Goal: Find contact information: Find contact information

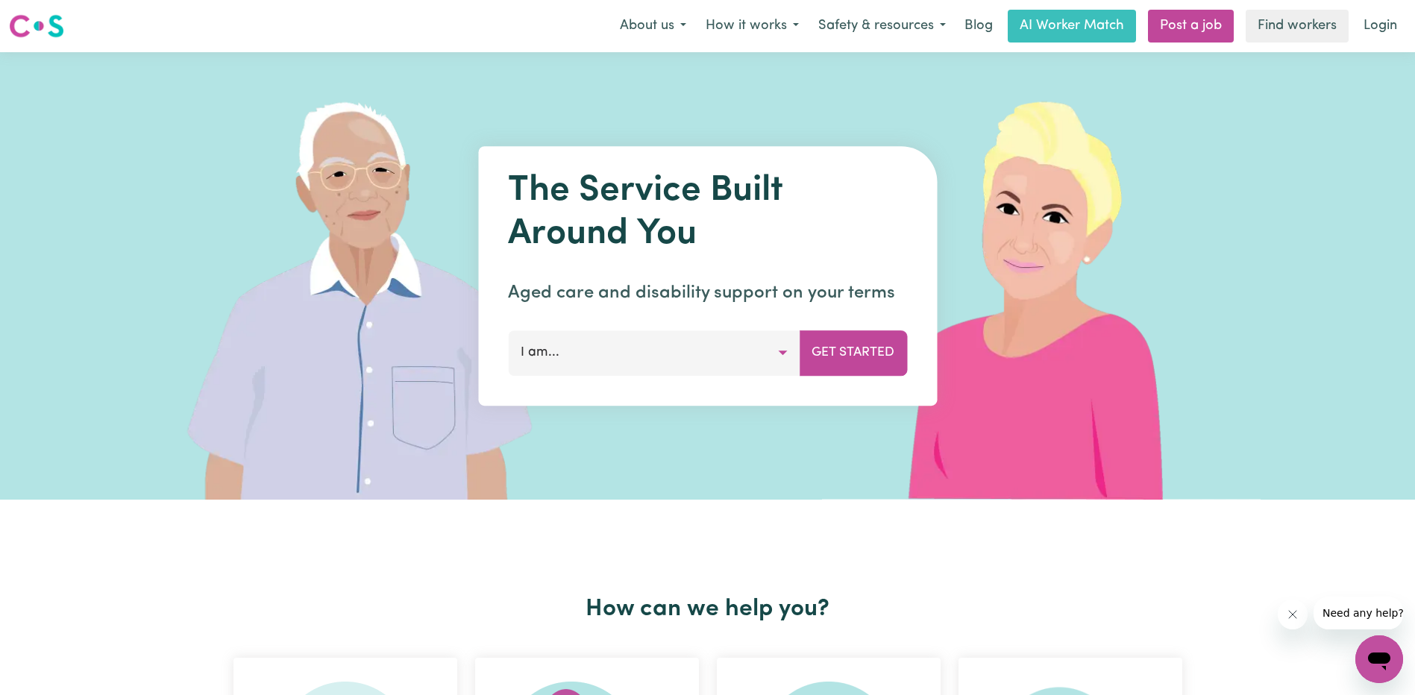
click at [691, 340] on button "I am..." at bounding box center [654, 352] width 292 height 45
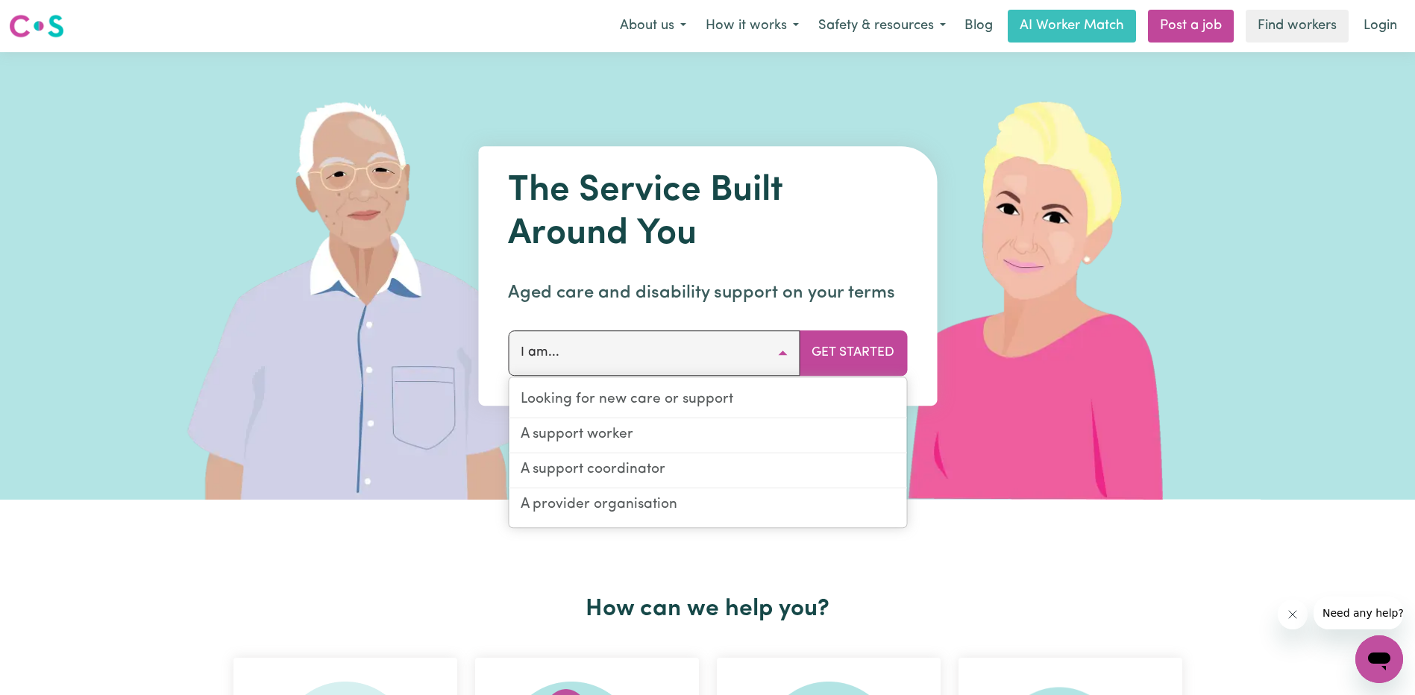
click at [690, 346] on button "I am..." at bounding box center [654, 352] width 292 height 45
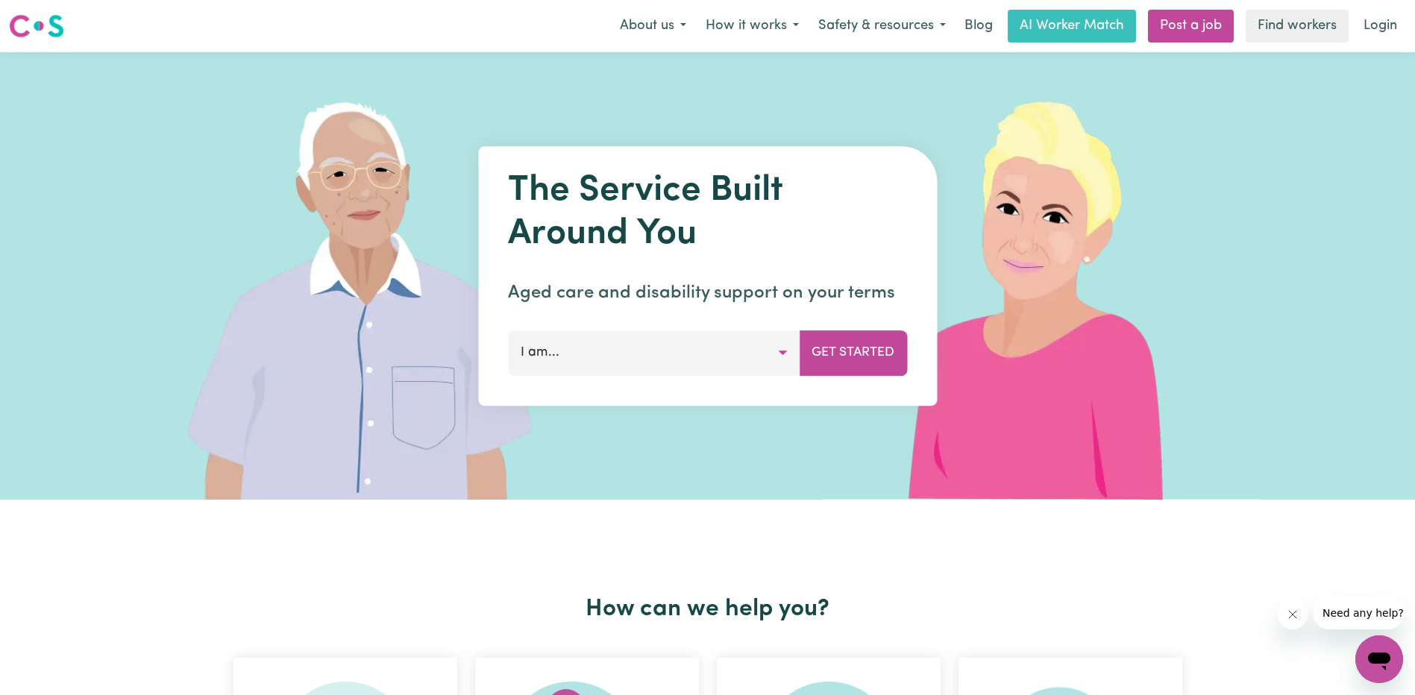
click at [690, 346] on button "I am..." at bounding box center [654, 352] width 292 height 45
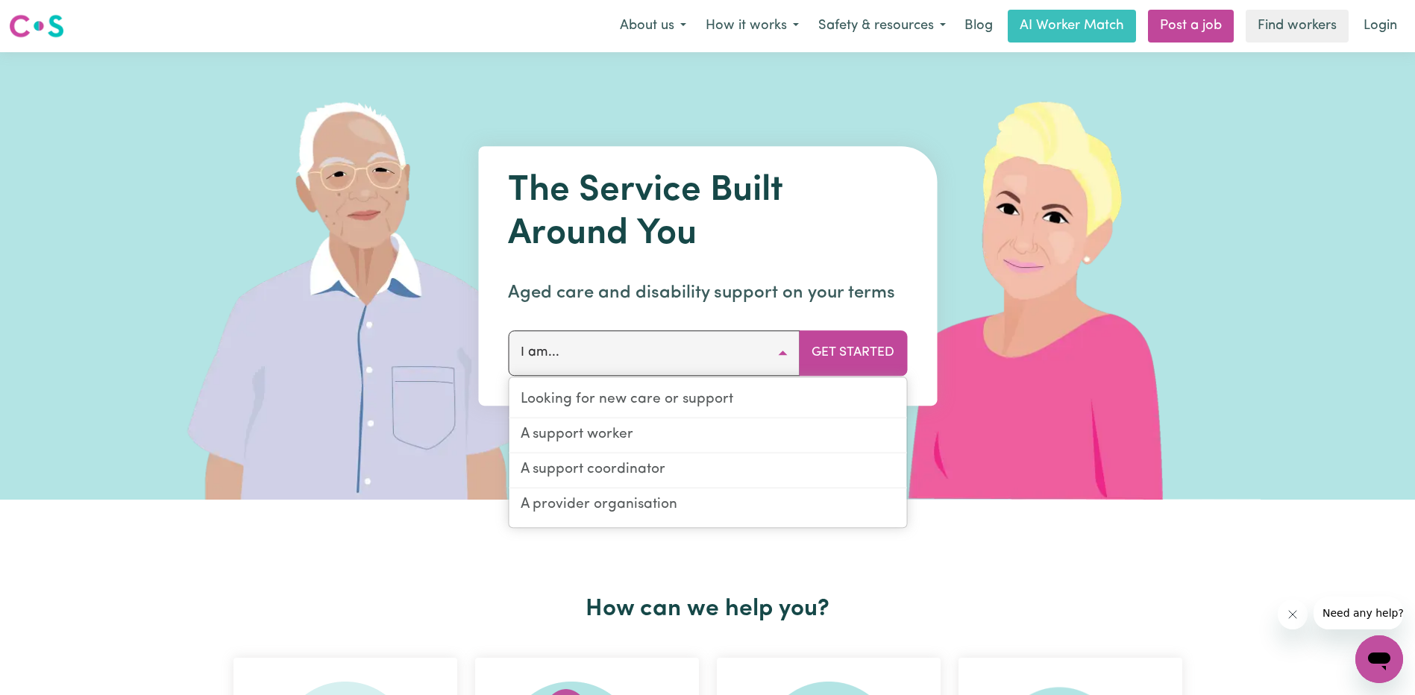
click at [693, 249] on h1 "The Service Built Around You" at bounding box center [707, 213] width 399 height 86
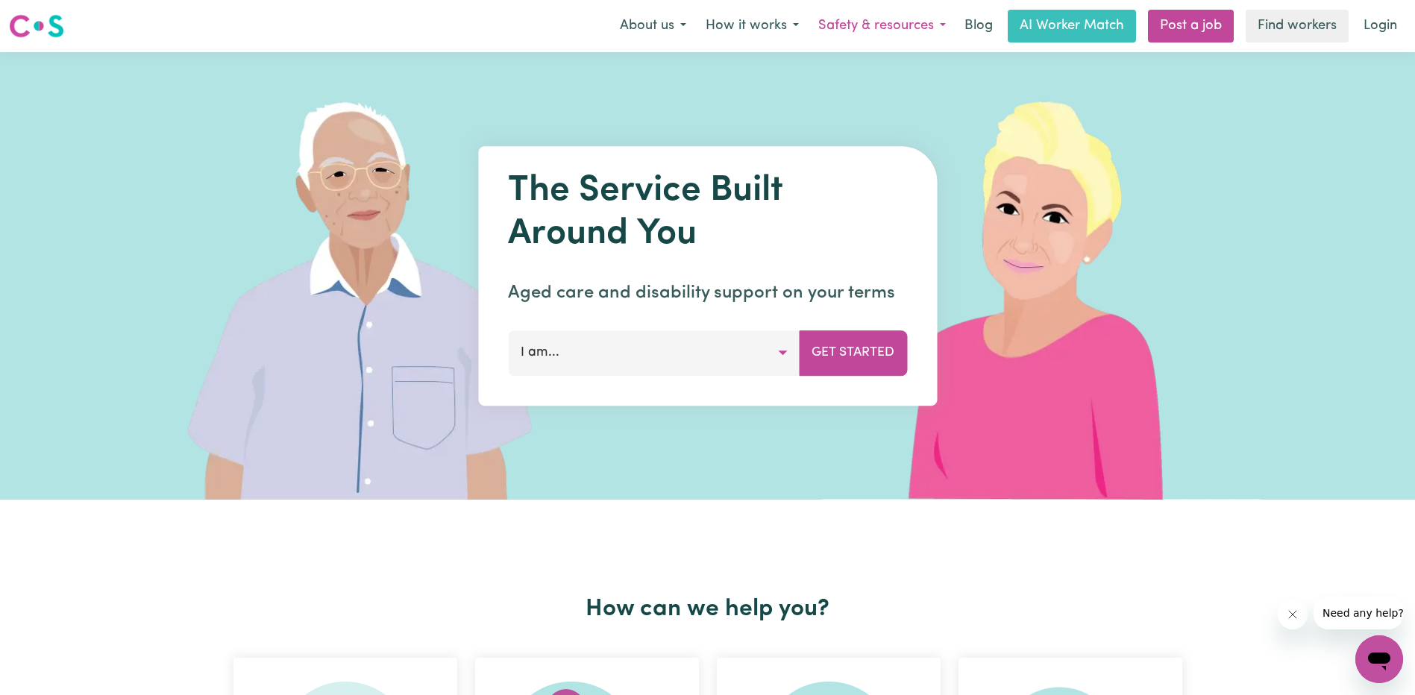
click at [921, 25] on button "Safety & resources" at bounding box center [882, 25] width 147 height 31
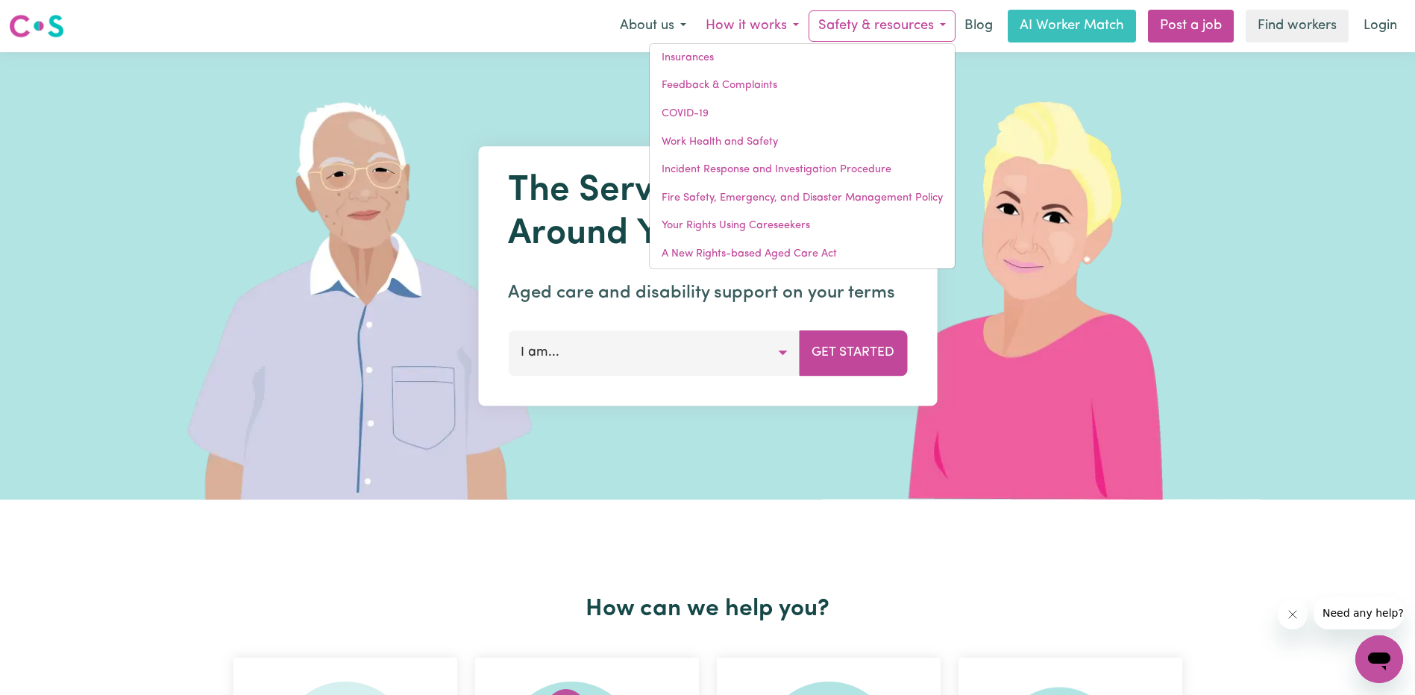
click at [749, 40] on button "How it works" at bounding box center [752, 25] width 113 height 31
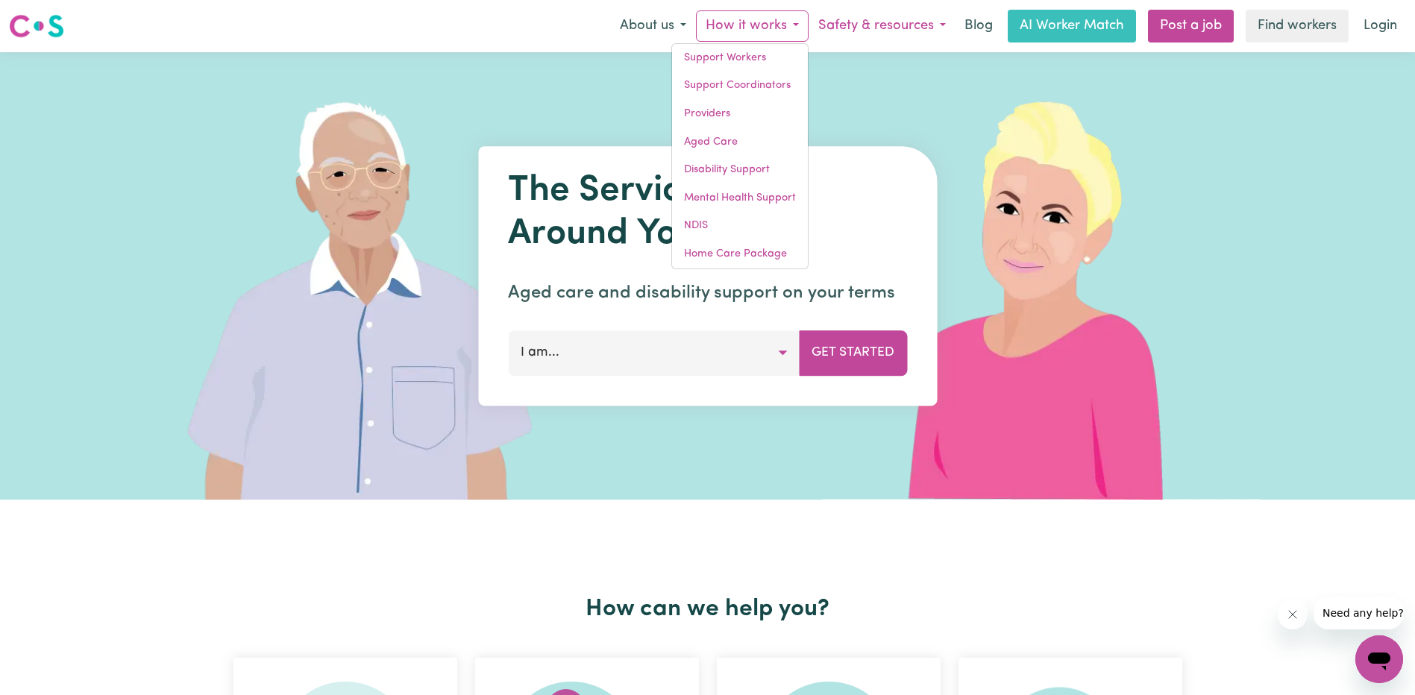
click at [882, 22] on button "Safety & resources" at bounding box center [882, 25] width 147 height 31
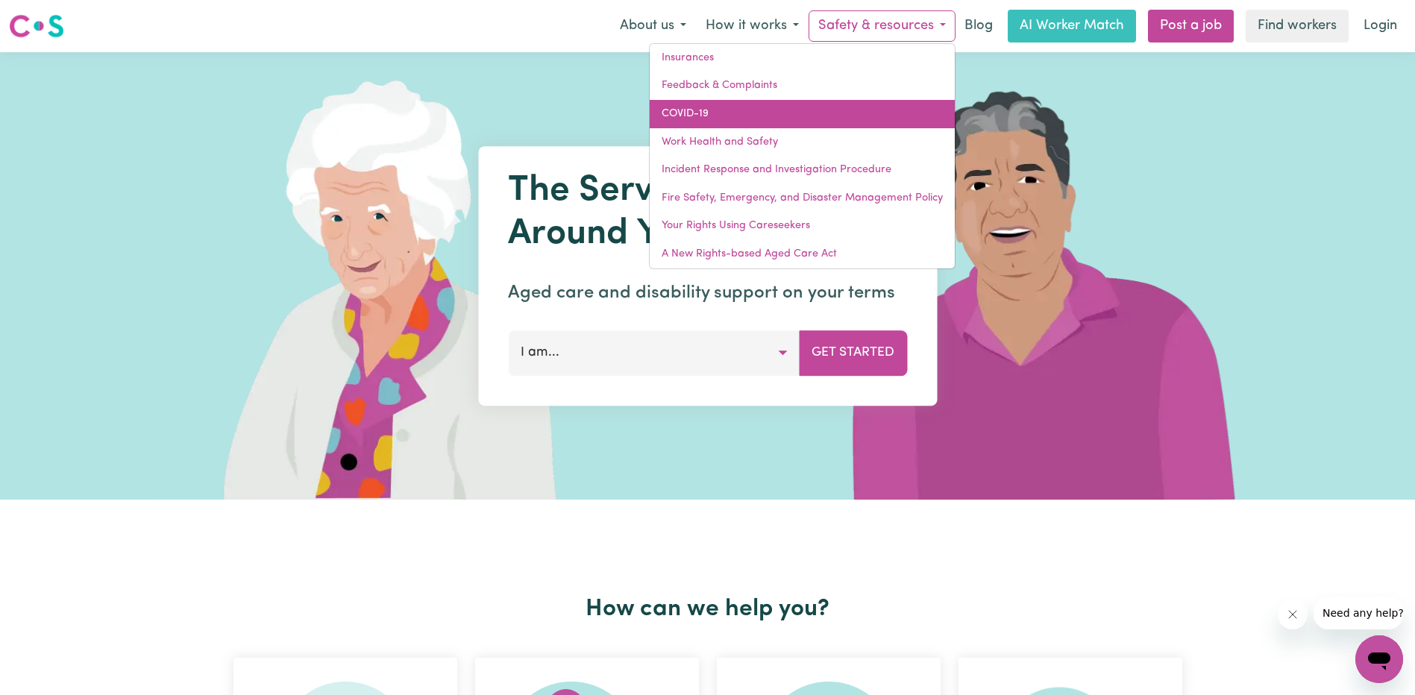
click at [736, 107] on link "COVID-19" at bounding box center [802, 114] width 305 height 28
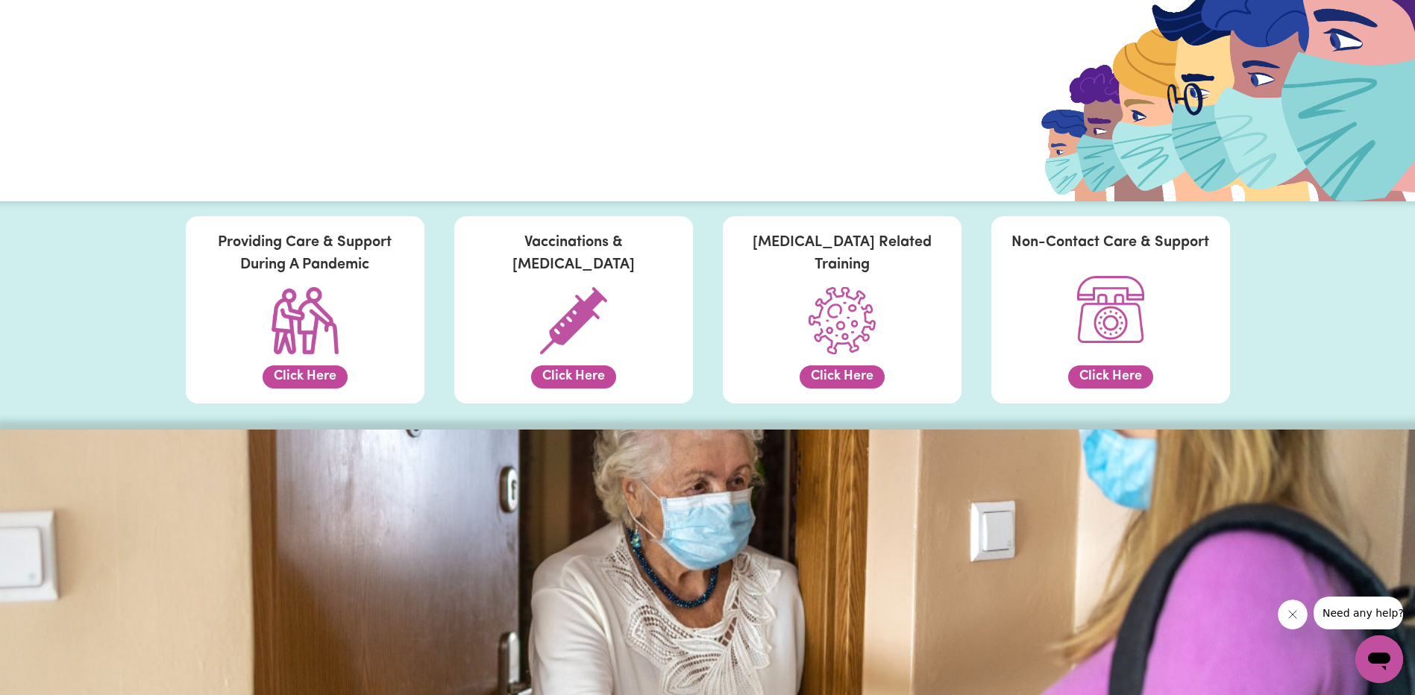
scroll to position [298, 0]
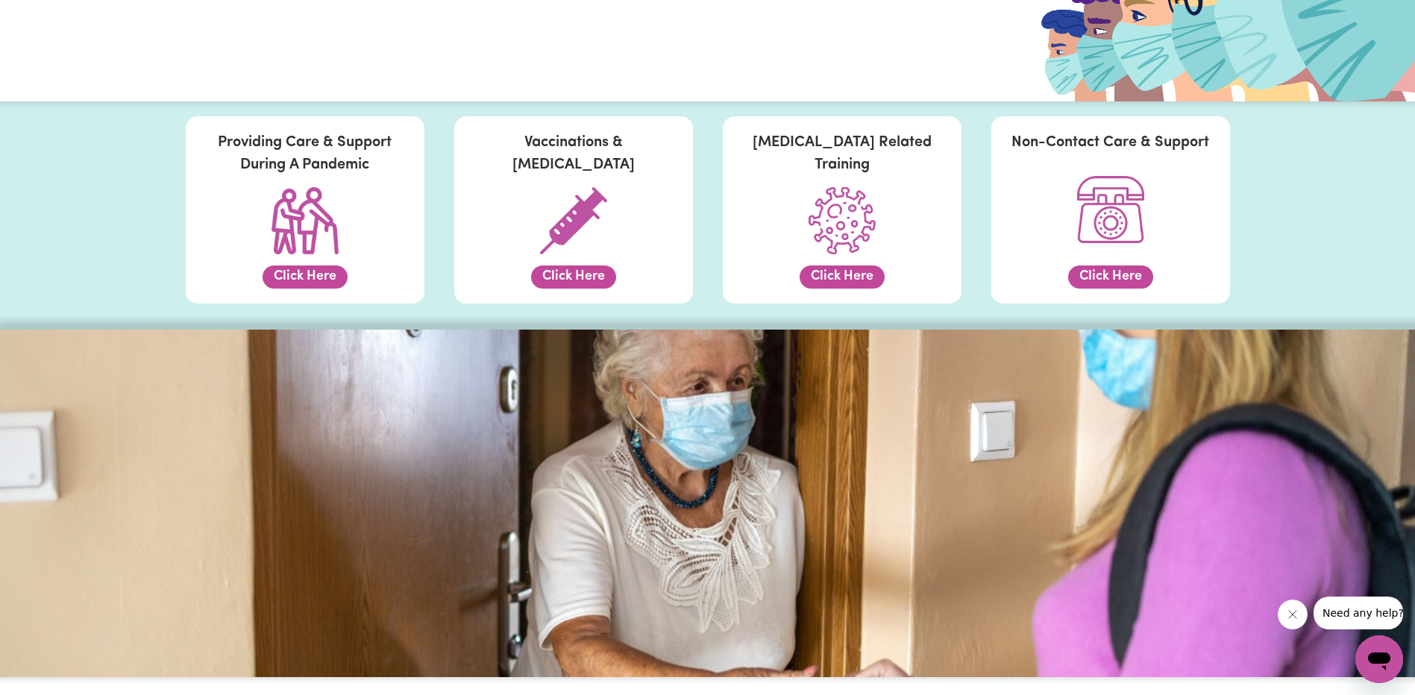
click at [569, 272] on button "Click Here" at bounding box center [573, 277] width 85 height 23
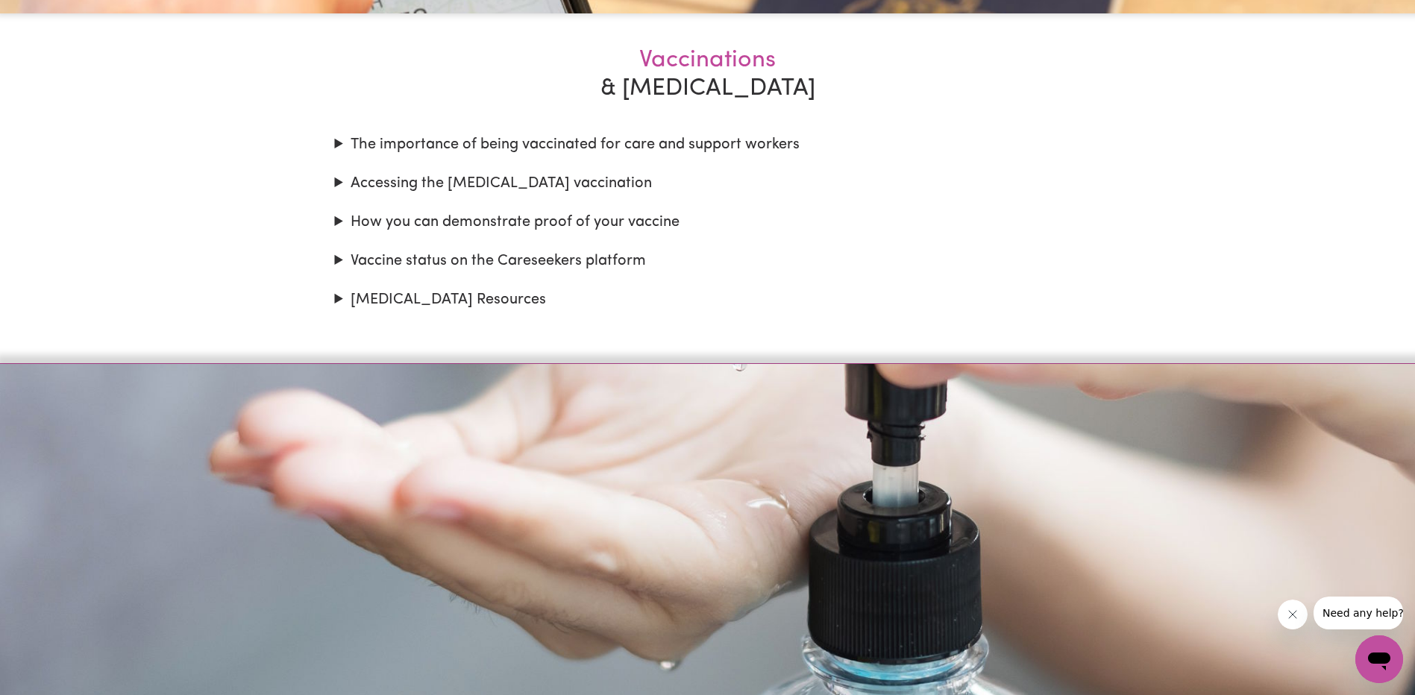
scroll to position [1674, 0]
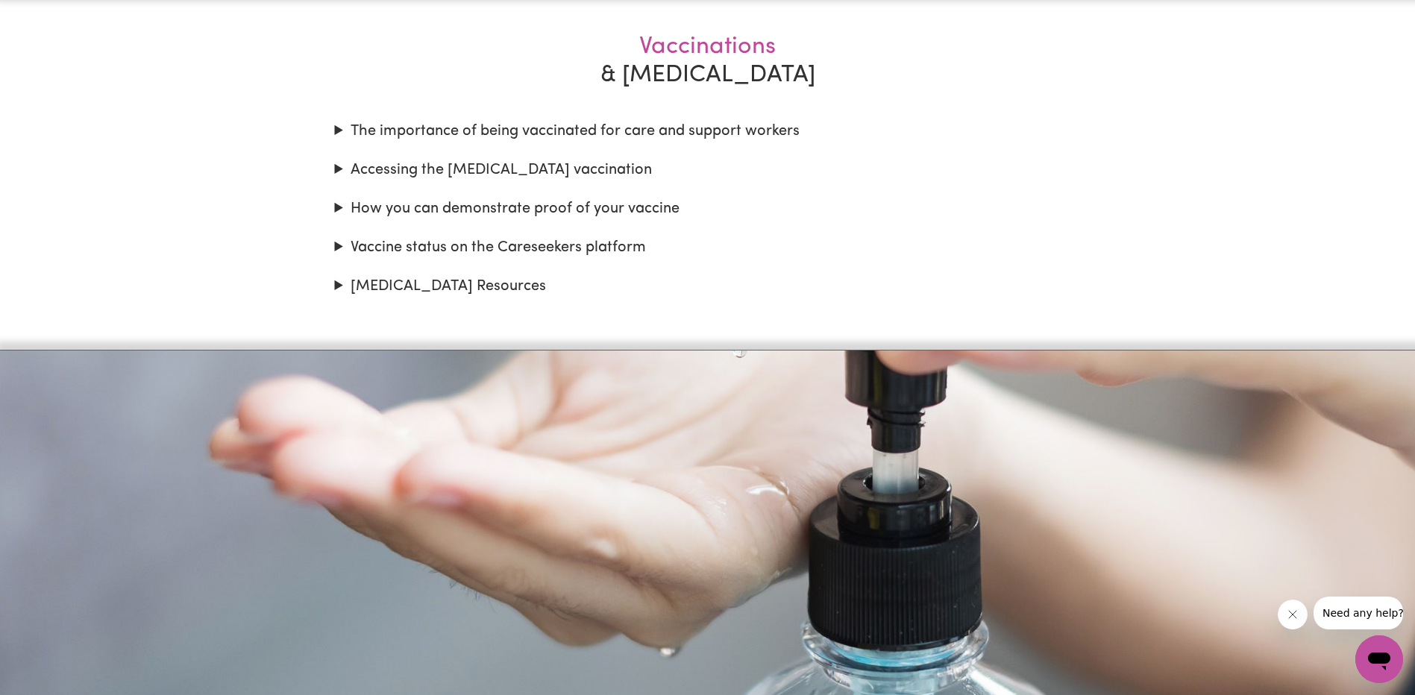
click at [448, 209] on summary "How you can demonstrate proof of your vaccine" at bounding box center [708, 209] width 746 height 22
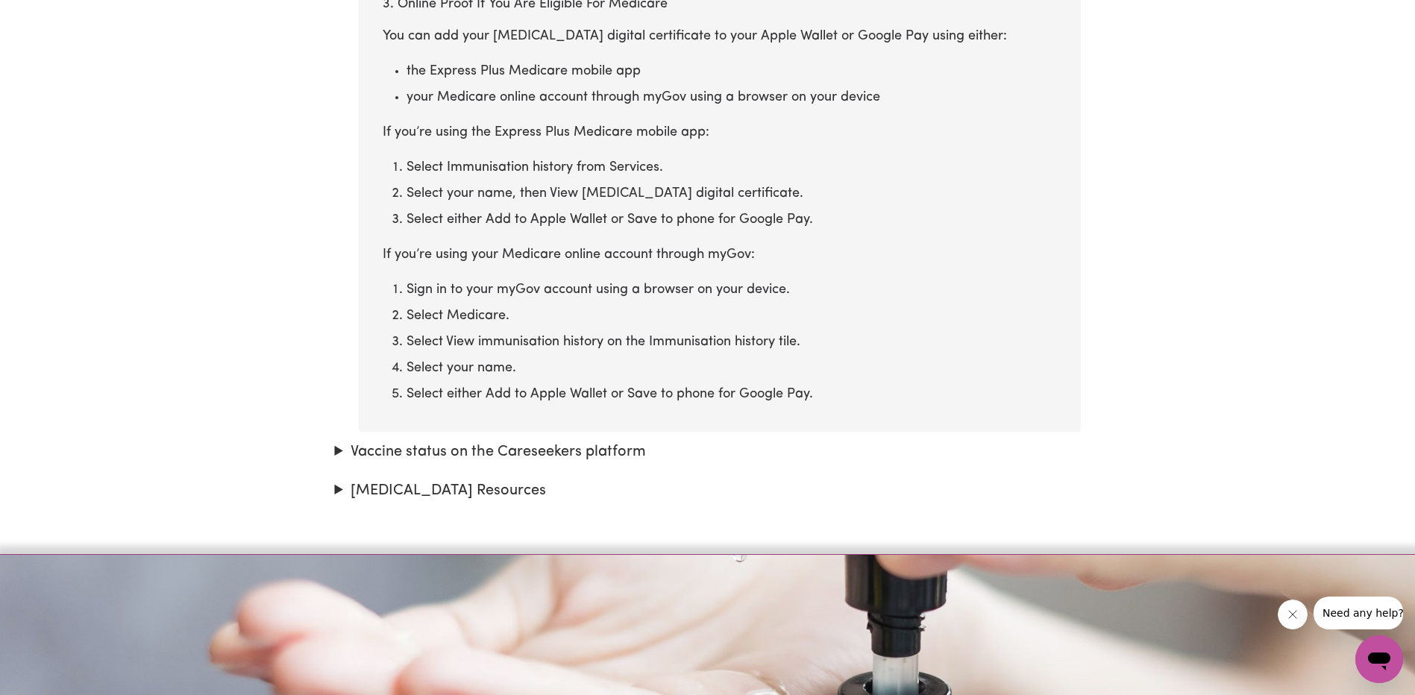
scroll to position [2345, 0]
click at [543, 450] on summary "Vaccine status on the Careseekers platform" at bounding box center [708, 450] width 746 height 22
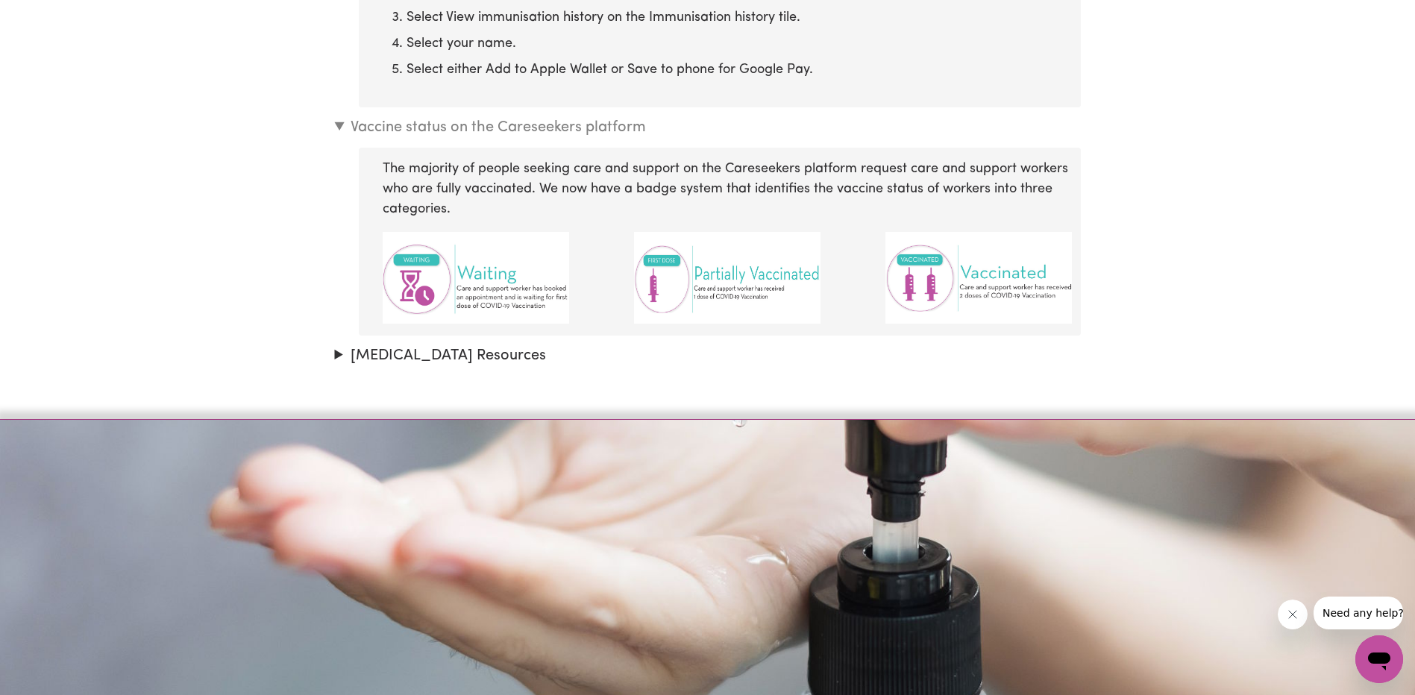
scroll to position [2644, 0]
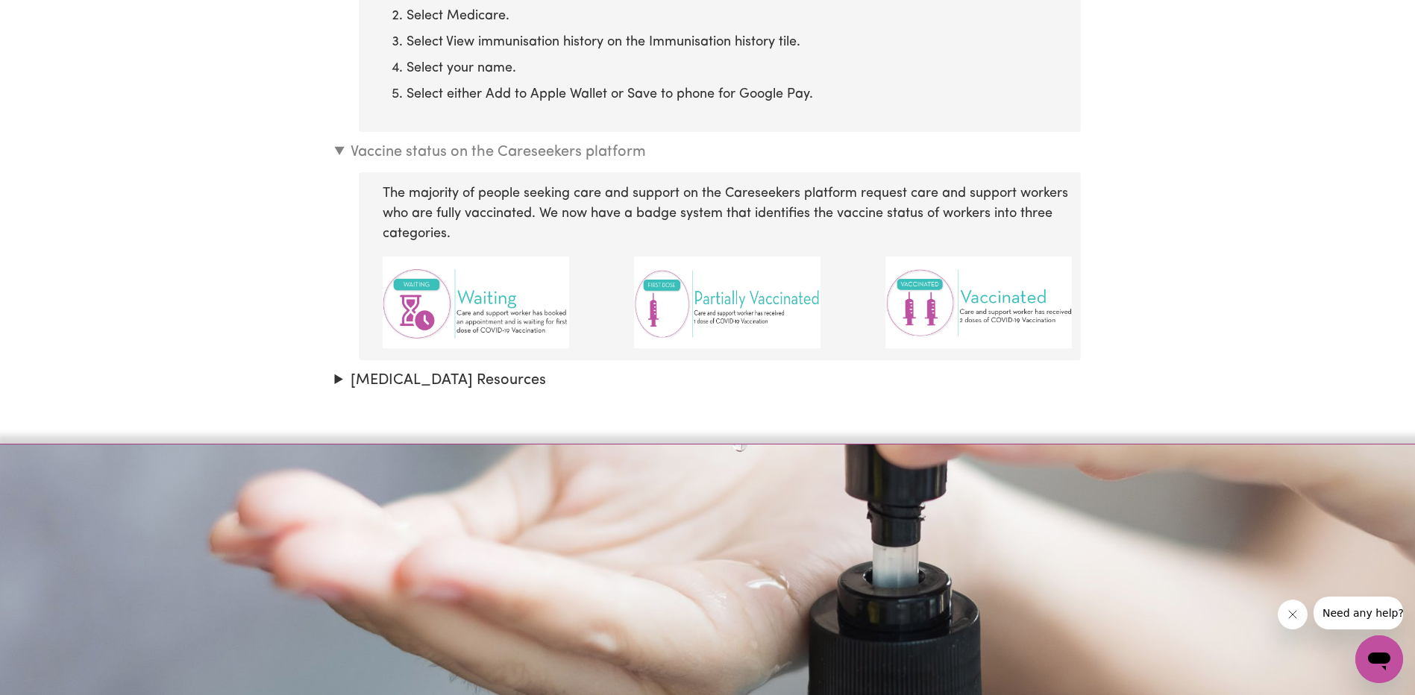
click at [339, 160] on summary "Vaccine status on the Careseekers platform" at bounding box center [708, 152] width 746 height 22
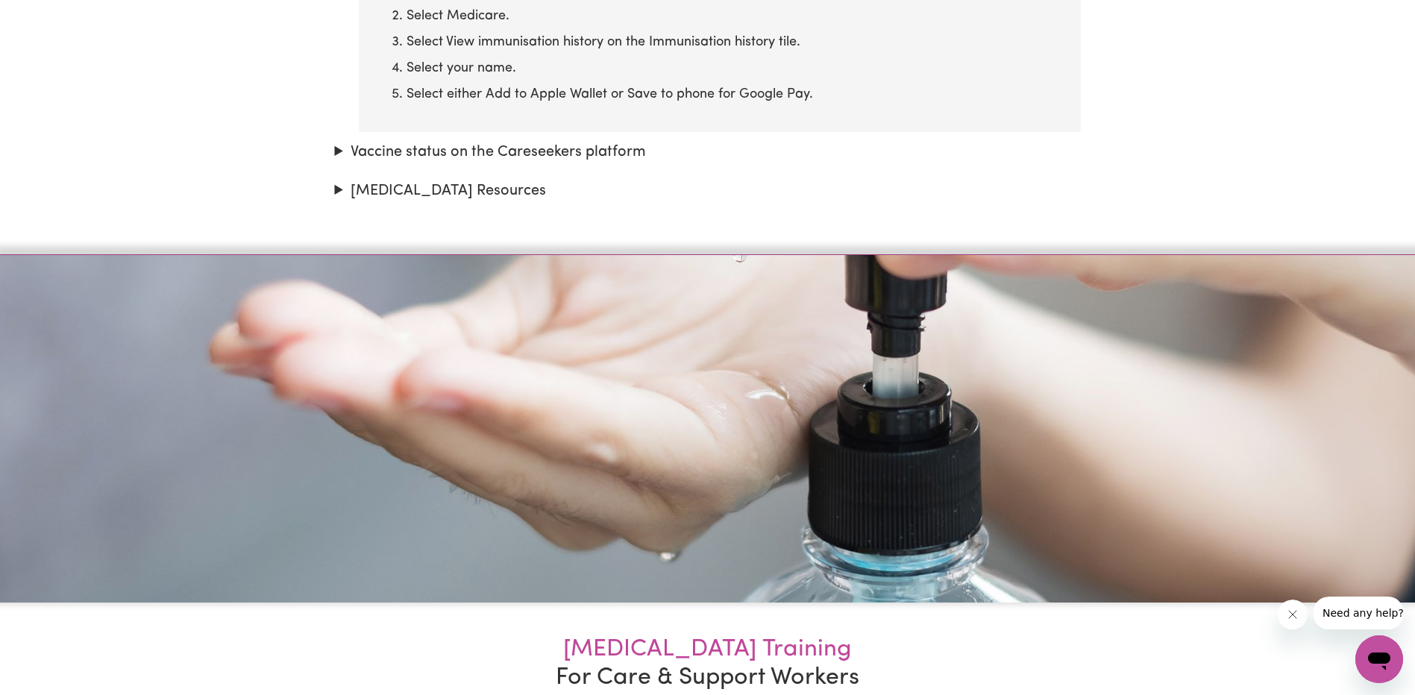
click at [468, 153] on summary "Vaccine status on the Careseekers platform" at bounding box center [708, 152] width 746 height 22
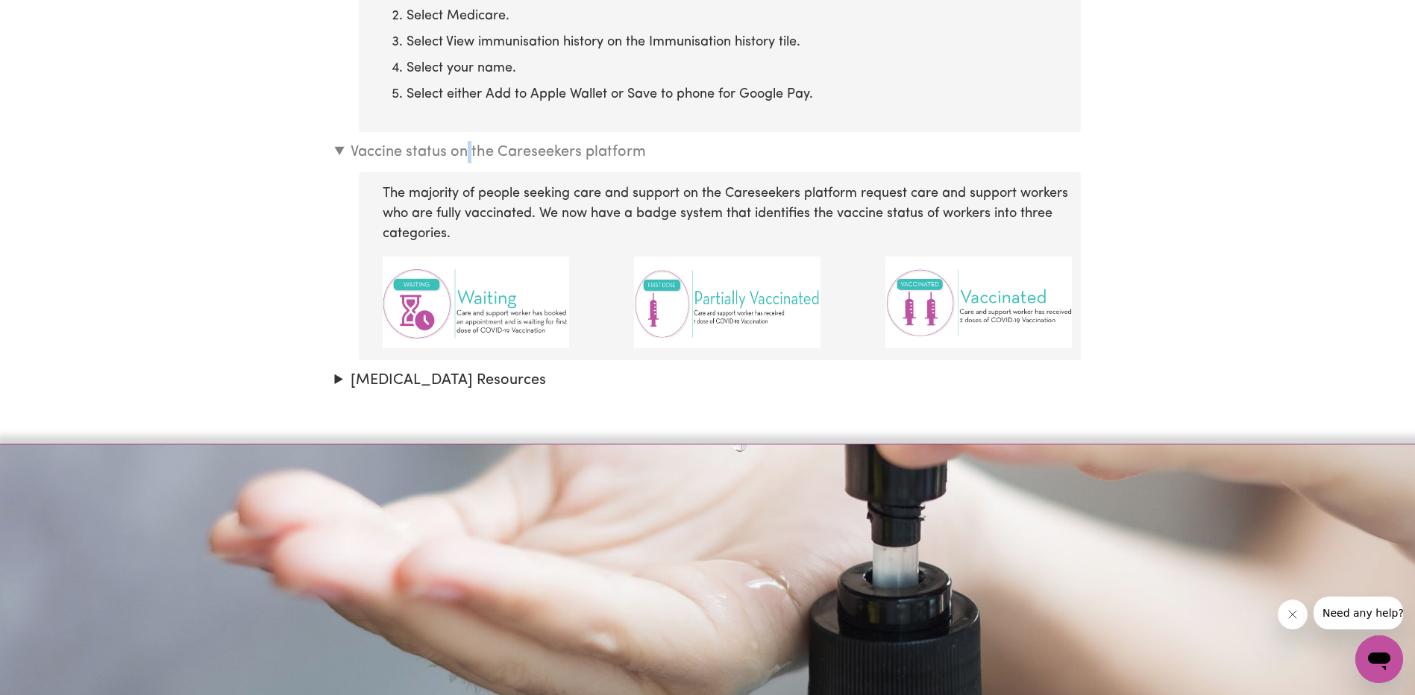
click at [468, 153] on summary "Vaccine status on the Careseekers platform" at bounding box center [708, 152] width 746 height 22
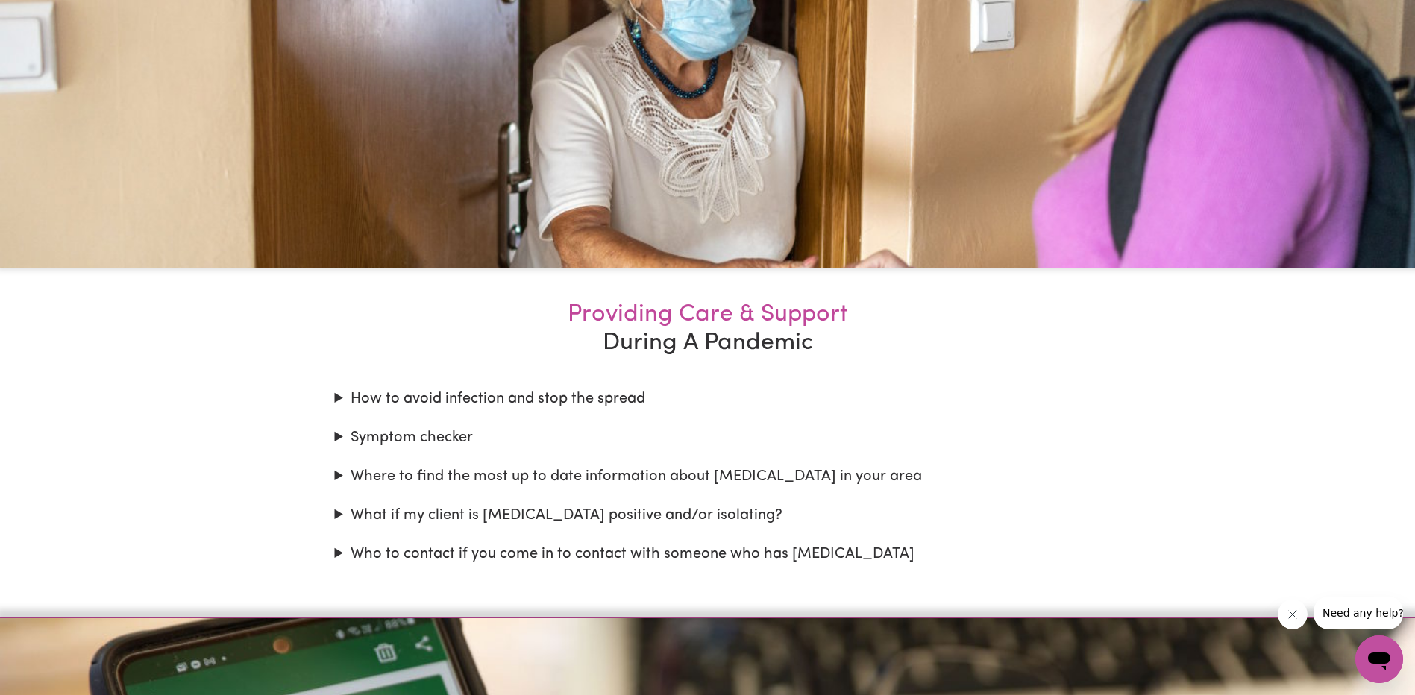
scroll to position [0, 0]
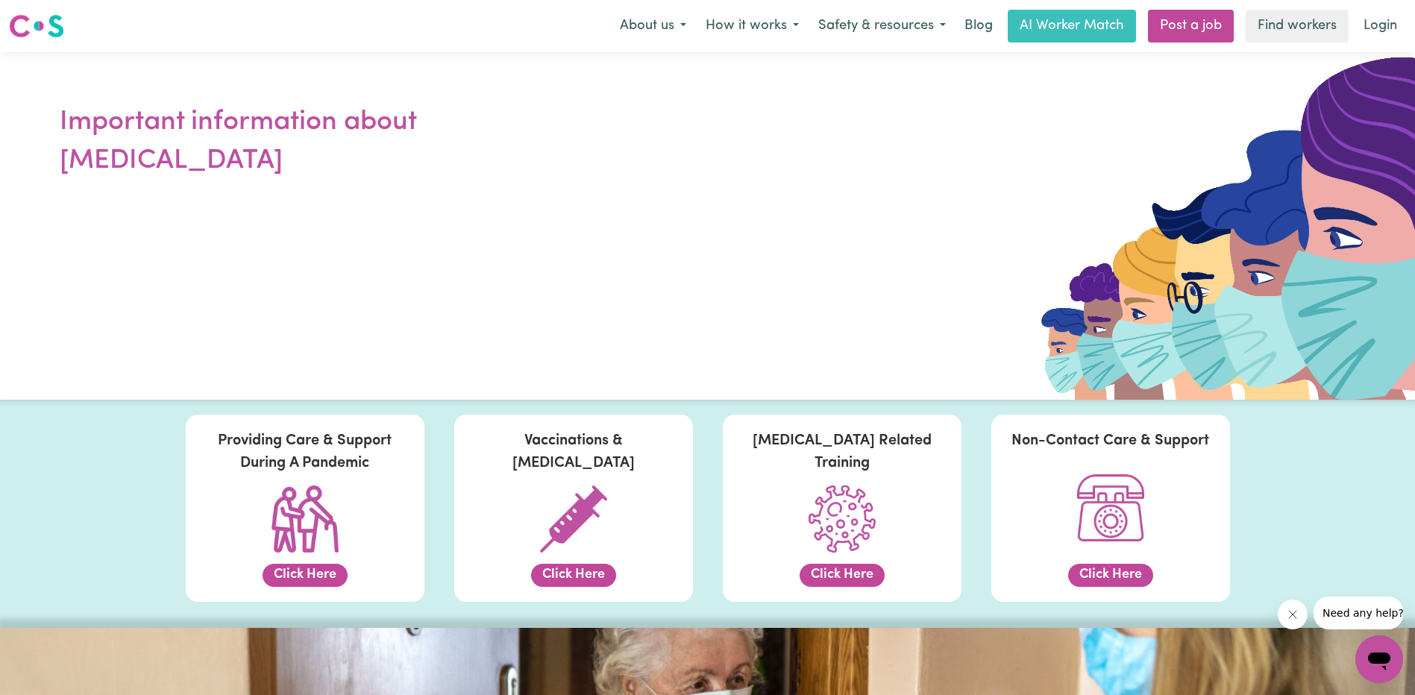
drag, startPoint x: 856, startPoint y: 454, endPoint x: 868, endPoint y: 110, distance: 344.8
click at [671, 30] on button "About us" at bounding box center [653, 25] width 86 height 31
click at [674, 26] on button "About us" at bounding box center [653, 25] width 86 height 31
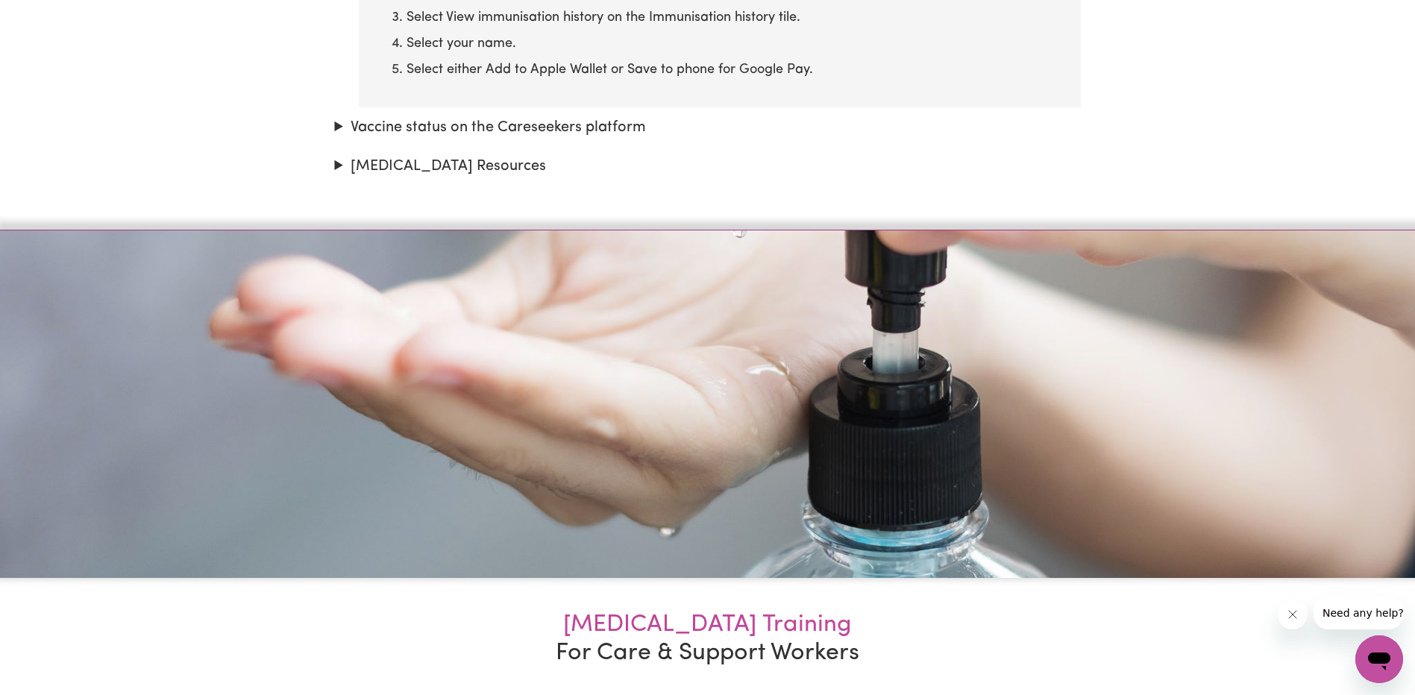
scroll to position [5195, 0]
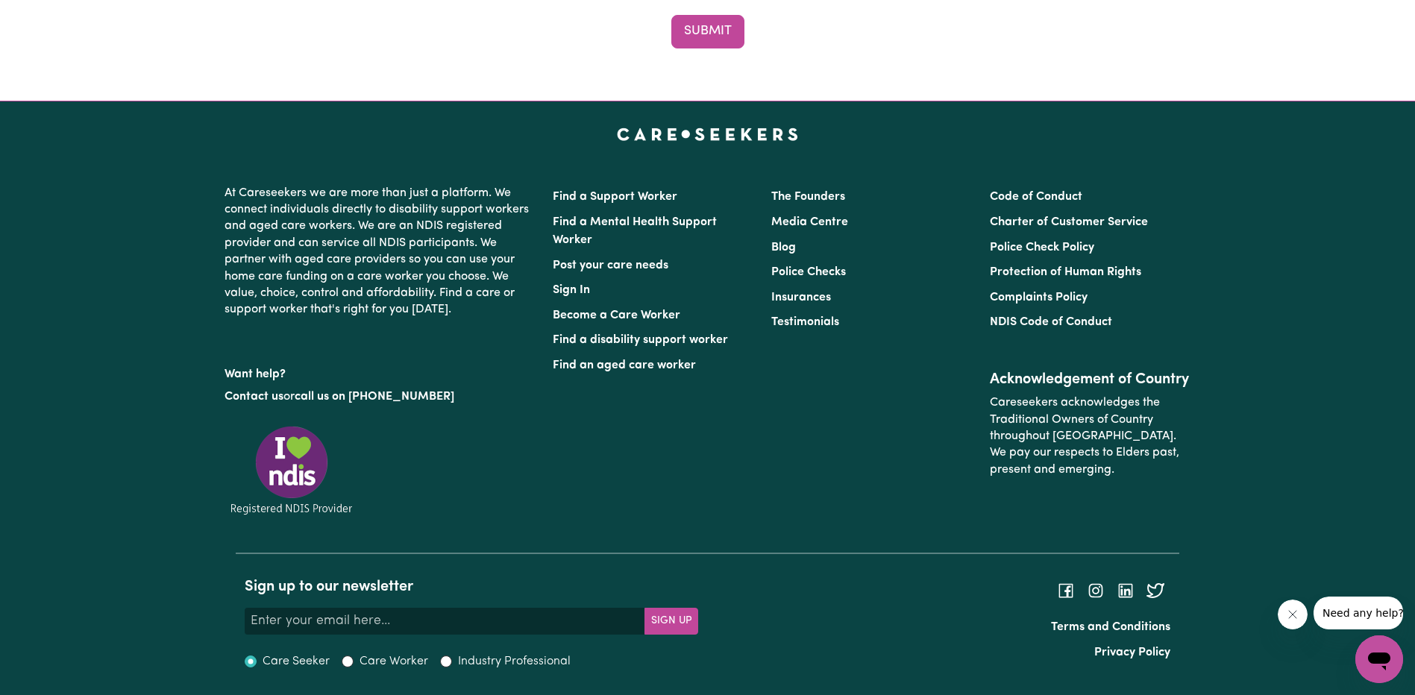
drag, startPoint x: 846, startPoint y: 366, endPoint x: 856, endPoint y: 701, distance: 335.8
click at [264, 376] on p "Want help?" at bounding box center [380, 371] width 310 height 22
click at [248, 395] on link "Contact us" at bounding box center [254, 397] width 59 height 12
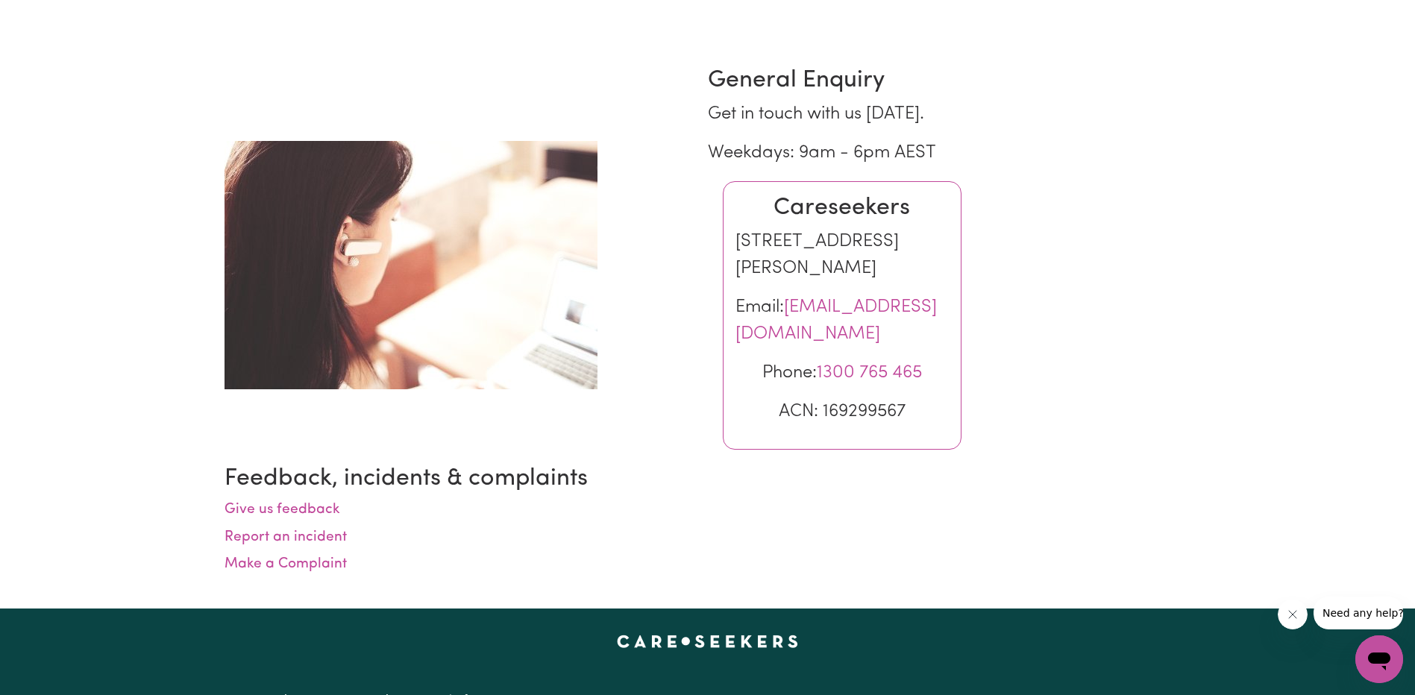
scroll to position [149, 0]
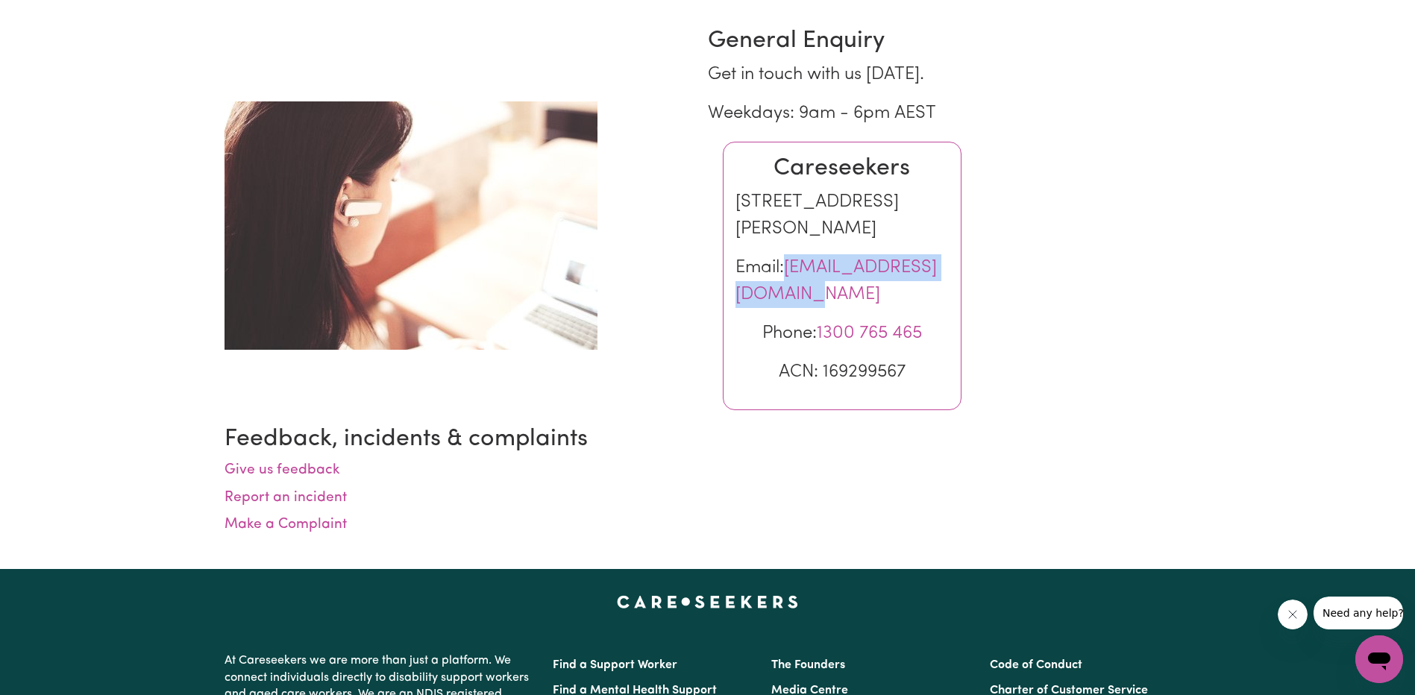
drag, startPoint x: 1011, startPoint y: 307, endPoint x: 762, endPoint y: 307, distance: 249.1
click at [762, 307] on div "General Enquiry Get in touch with us [DATE]. Weekdays: 9am - 6pm AEST Careseeke…" at bounding box center [943, 226] width 495 height 399
copy link "[EMAIL_ADDRESS][DOMAIN_NAME]"
click at [680, 126] on div at bounding box center [460, 225] width 471 height 248
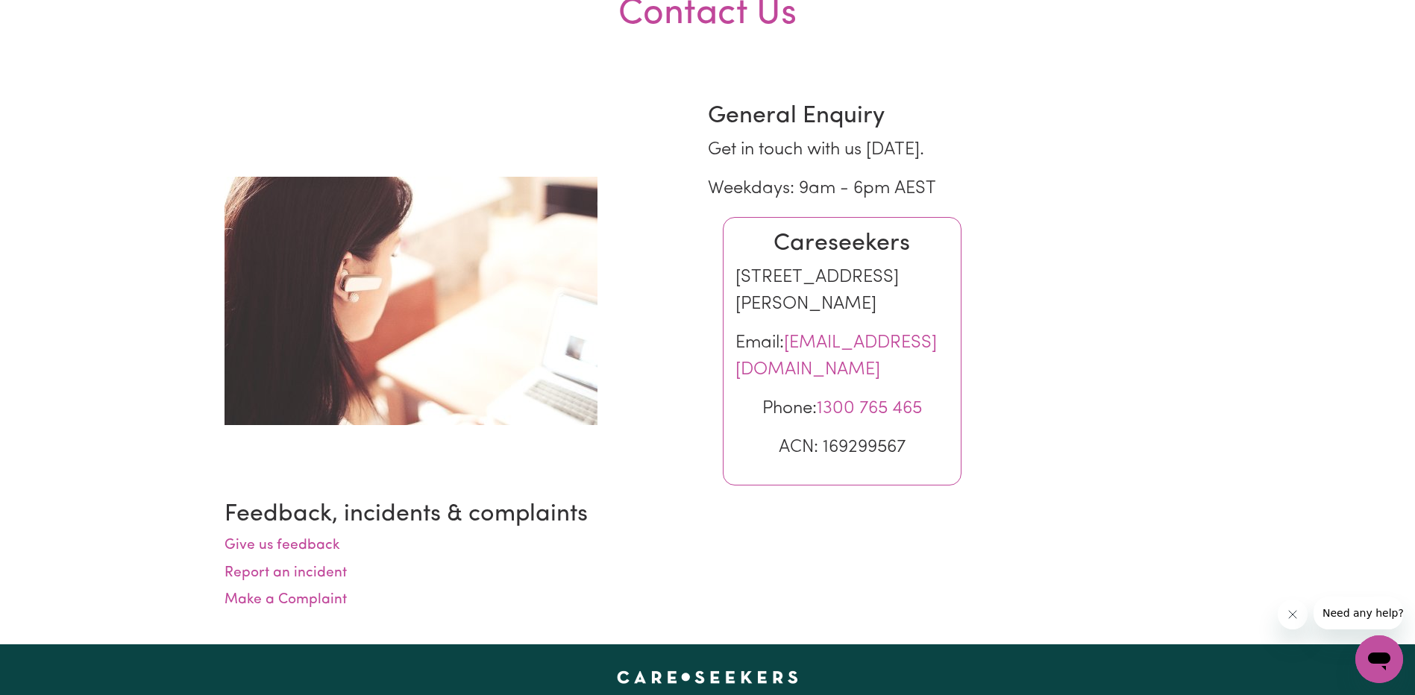
scroll to position [0, 0]
